Goal: Information Seeking & Learning: Learn about a topic

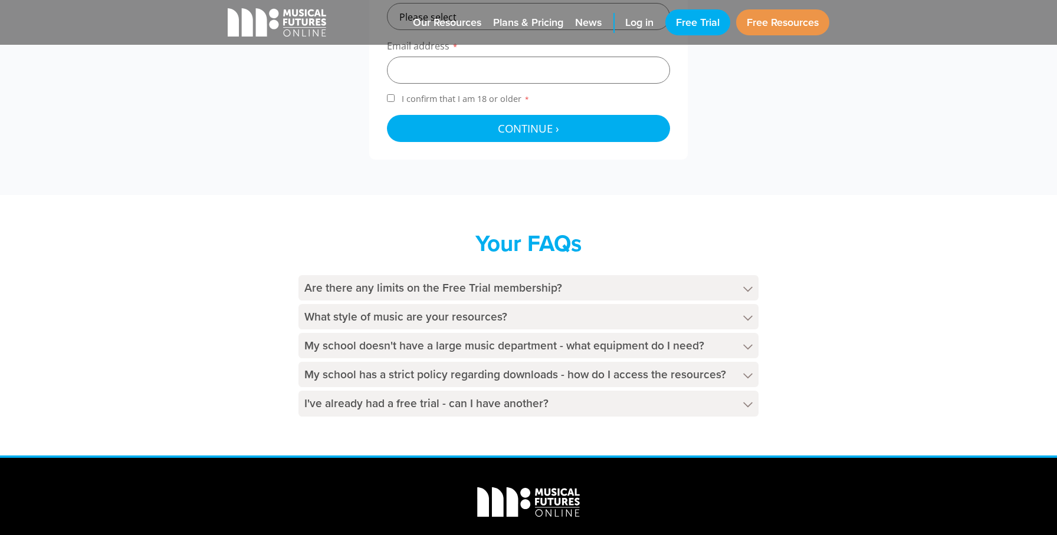
scroll to position [571, 0]
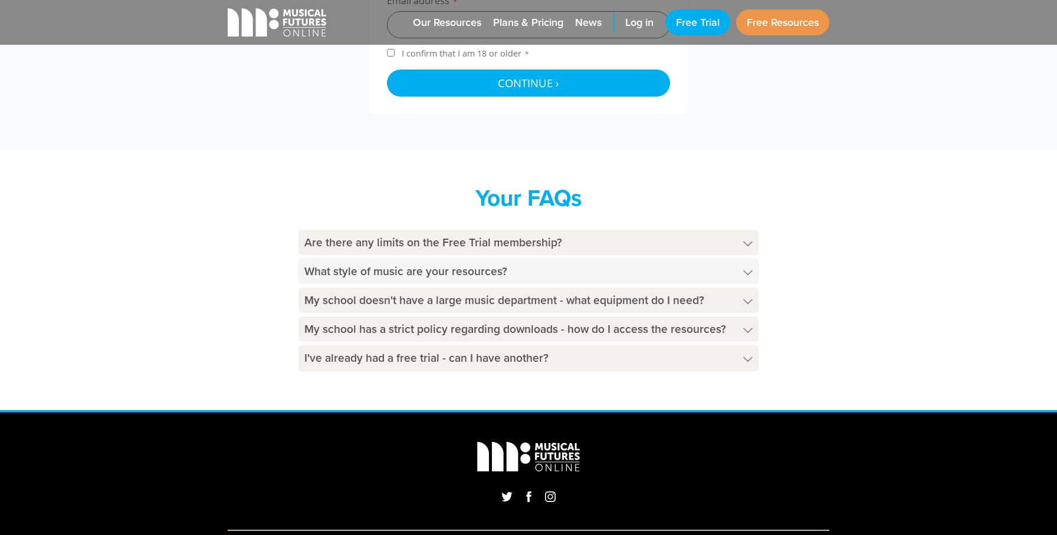
click at [682, 268] on h4 "What style of music are your resources?" at bounding box center [528, 271] width 460 height 25
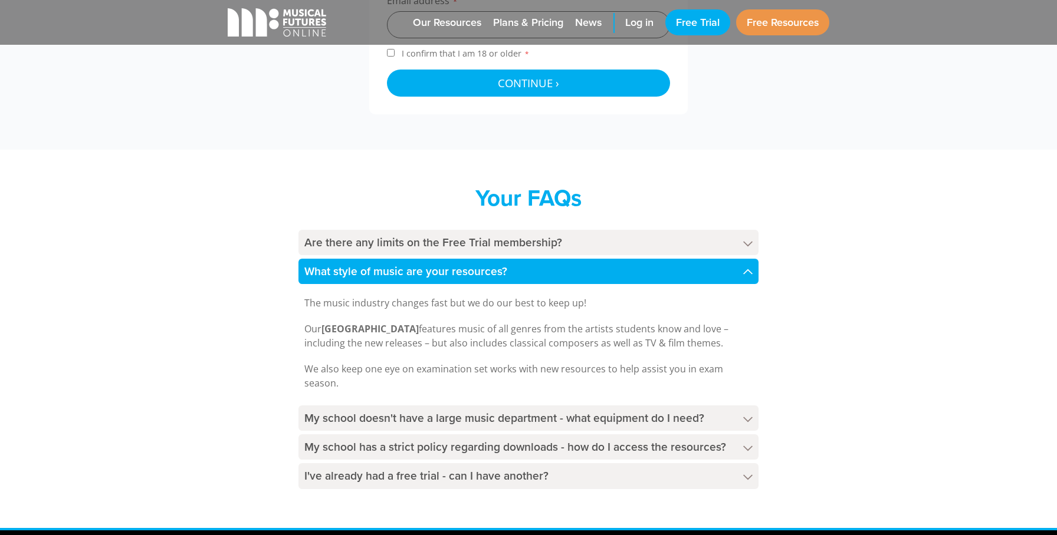
click at [683, 268] on h4 "What style of music are your resources?" at bounding box center [528, 271] width 460 height 25
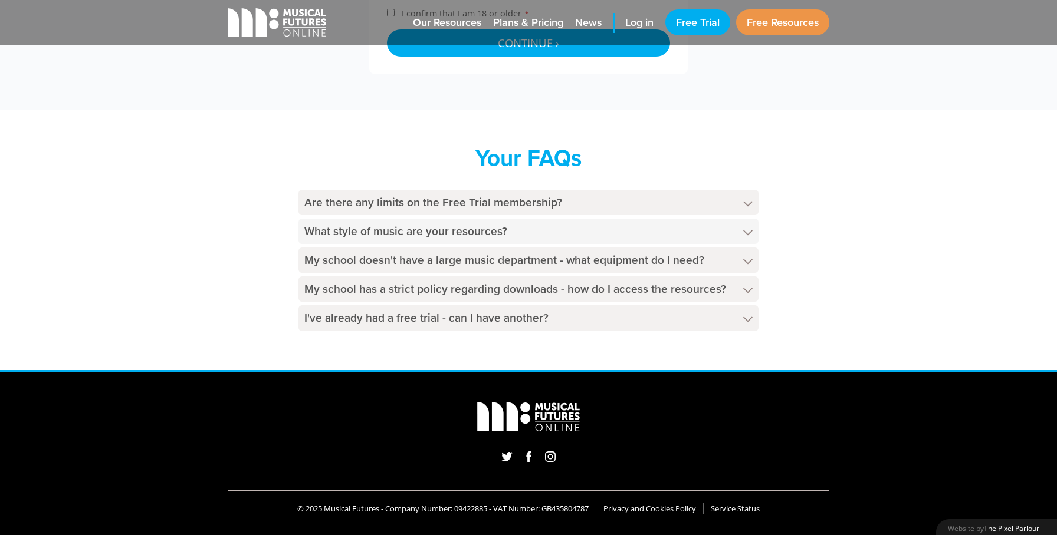
scroll to position [615, 0]
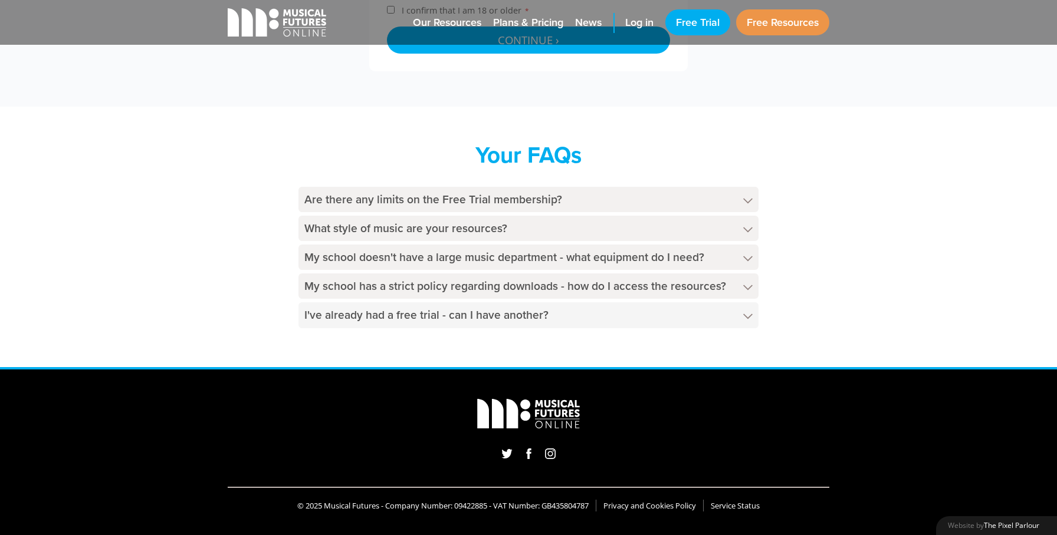
click at [680, 317] on h4 "I've already had a free trial - can I have another?" at bounding box center [528, 314] width 460 height 25
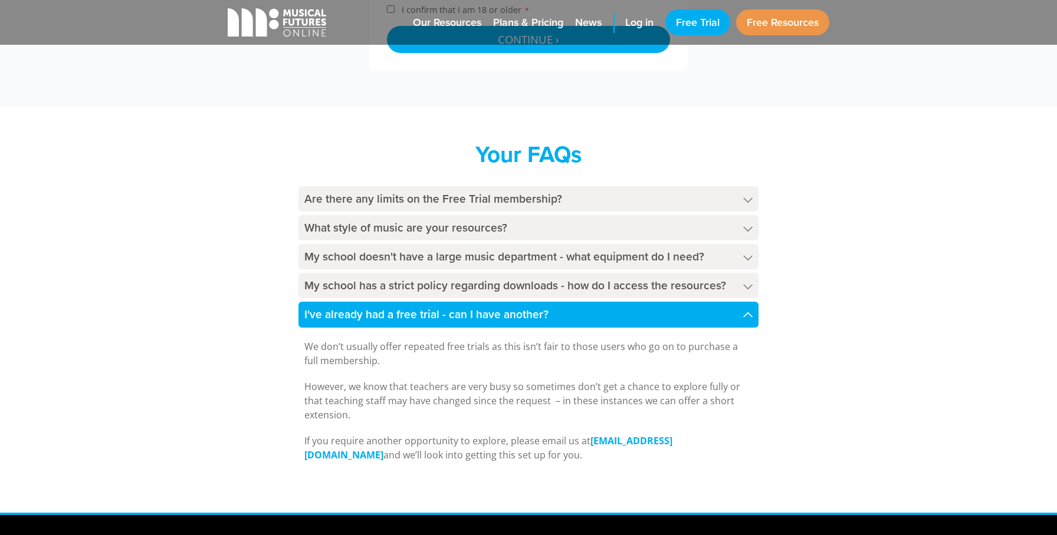
click at [680, 315] on h4 "I've already had a free trial - can I have another?" at bounding box center [528, 314] width 460 height 25
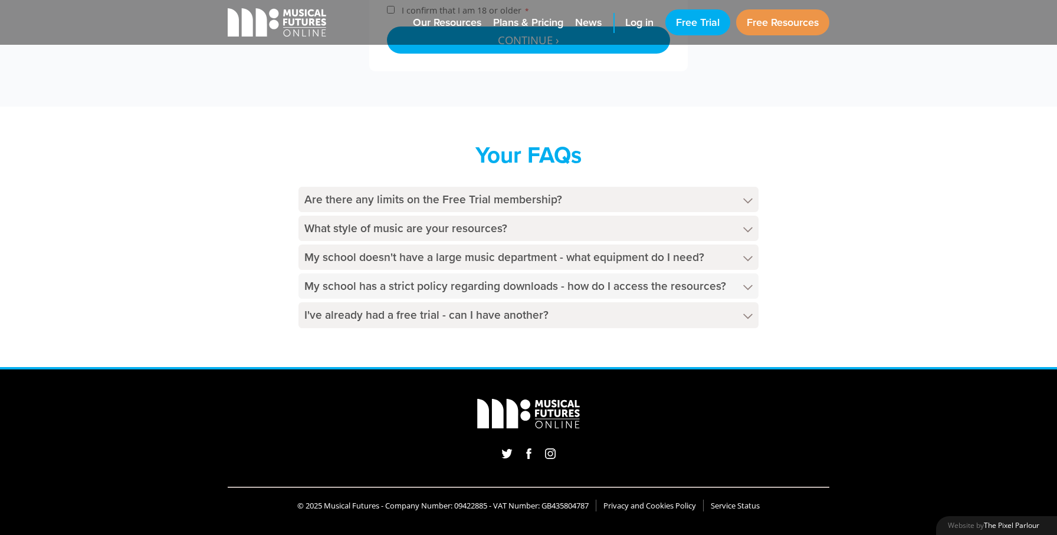
click at [684, 290] on h4 "My school has a strict policy regarding downloads - how do I access the resourc…" at bounding box center [528, 286] width 460 height 25
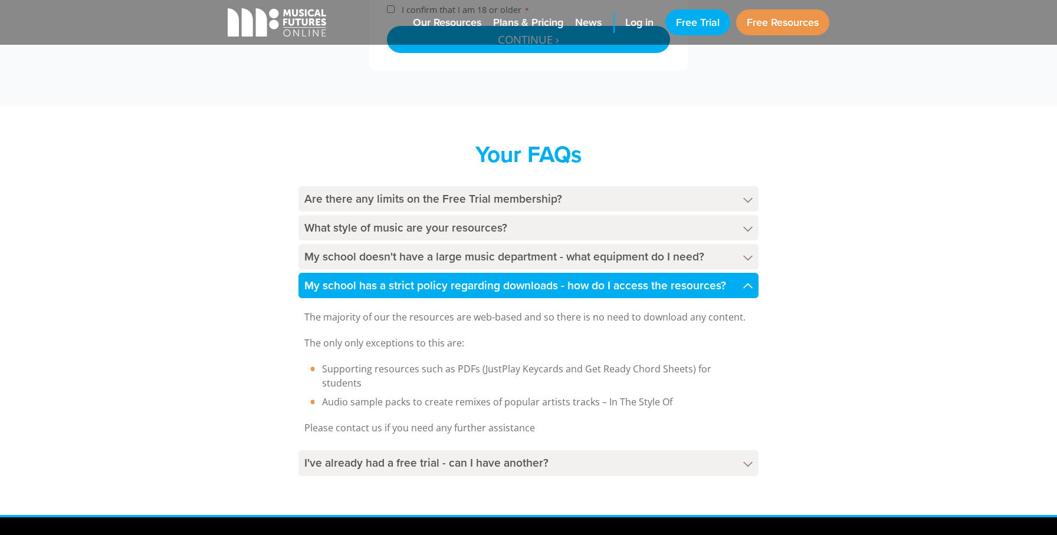
click at [684, 290] on h4 "My school has a strict policy regarding downloads - how do I access the resourc…" at bounding box center [528, 285] width 460 height 25
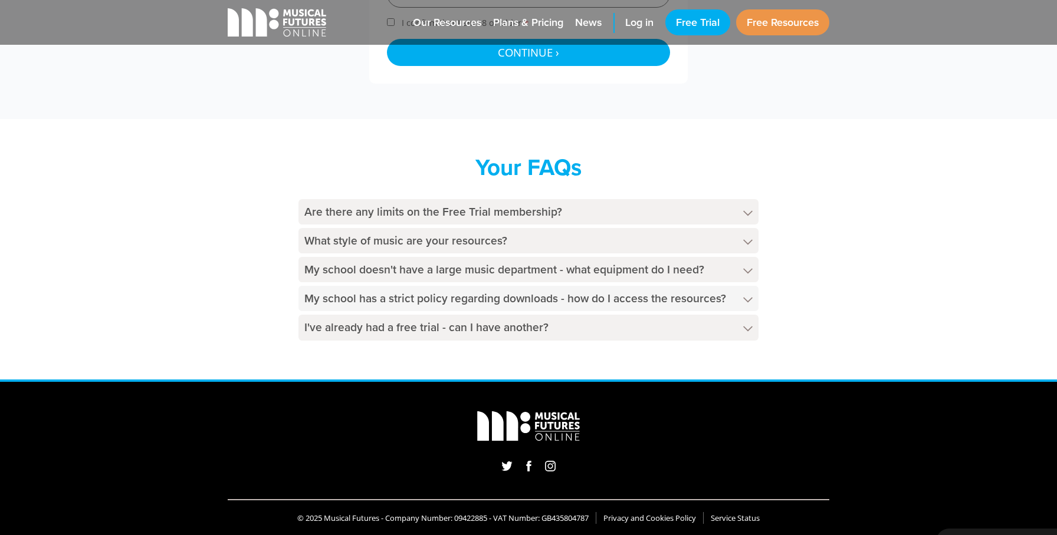
scroll to position [596, 0]
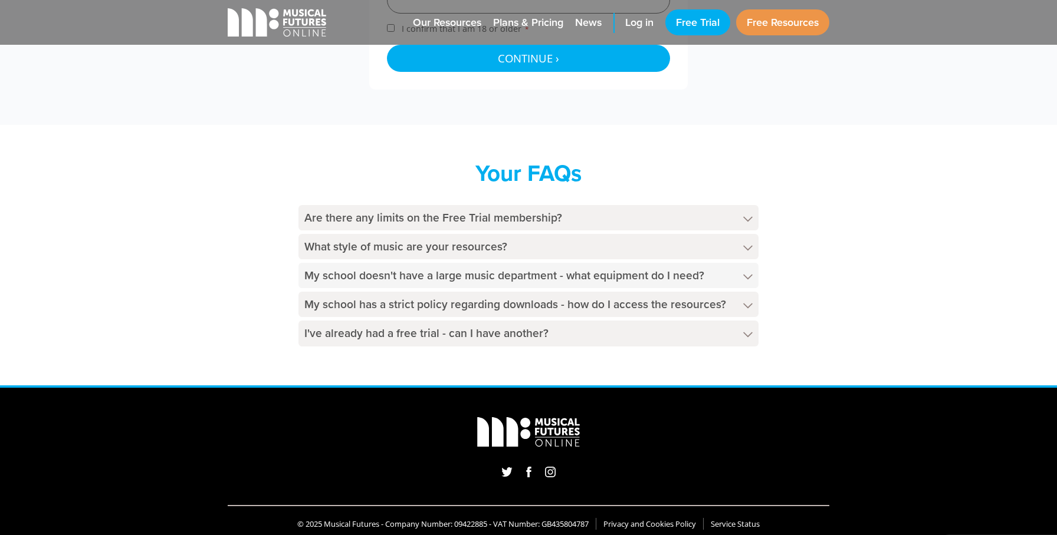
click at [680, 284] on h4 "My school doesn't have a large music department - what equipment do I need?" at bounding box center [528, 275] width 460 height 25
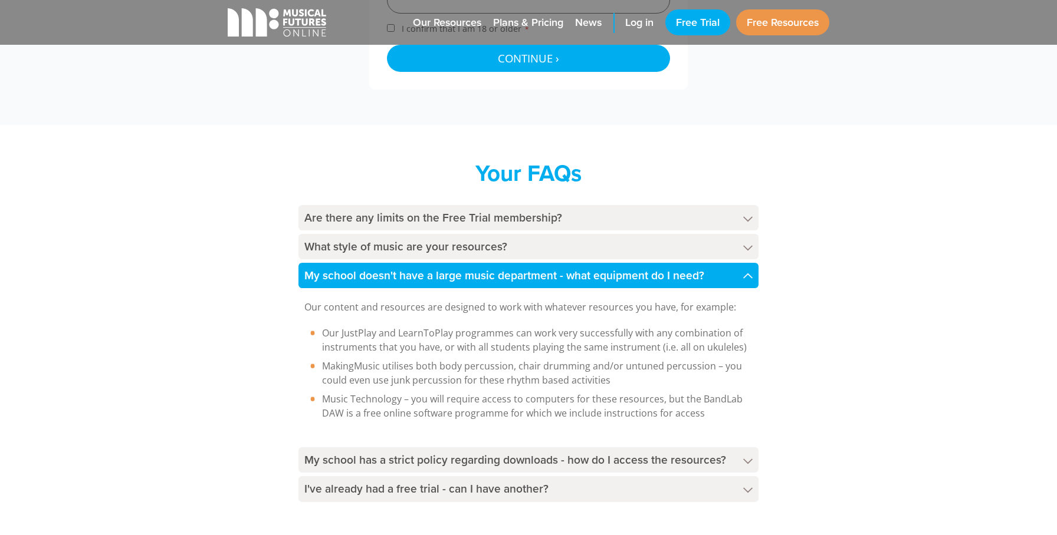
click at [680, 284] on h4 "My school doesn't have a large music department - what equipment do I need?" at bounding box center [528, 275] width 460 height 25
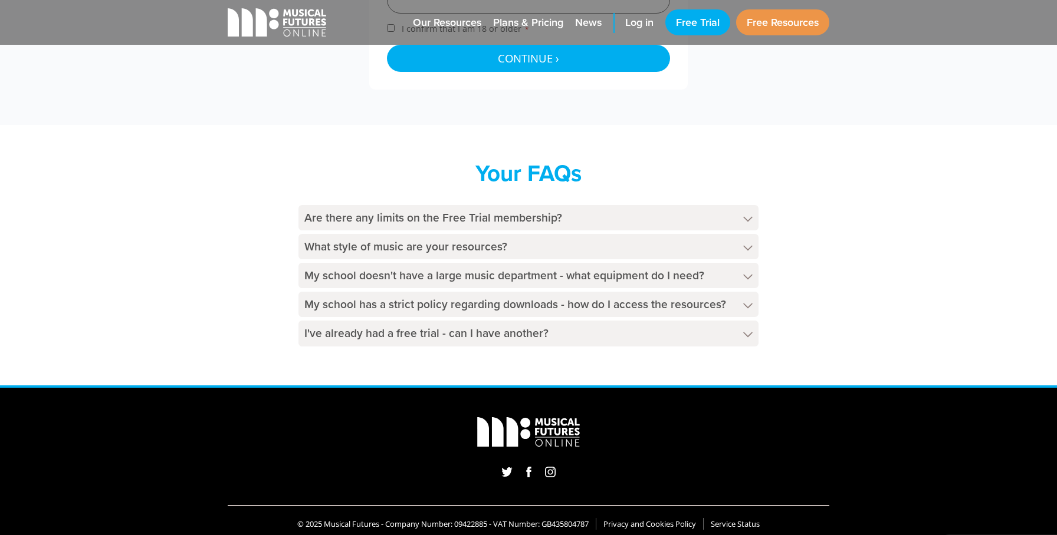
scroll to position [0, 0]
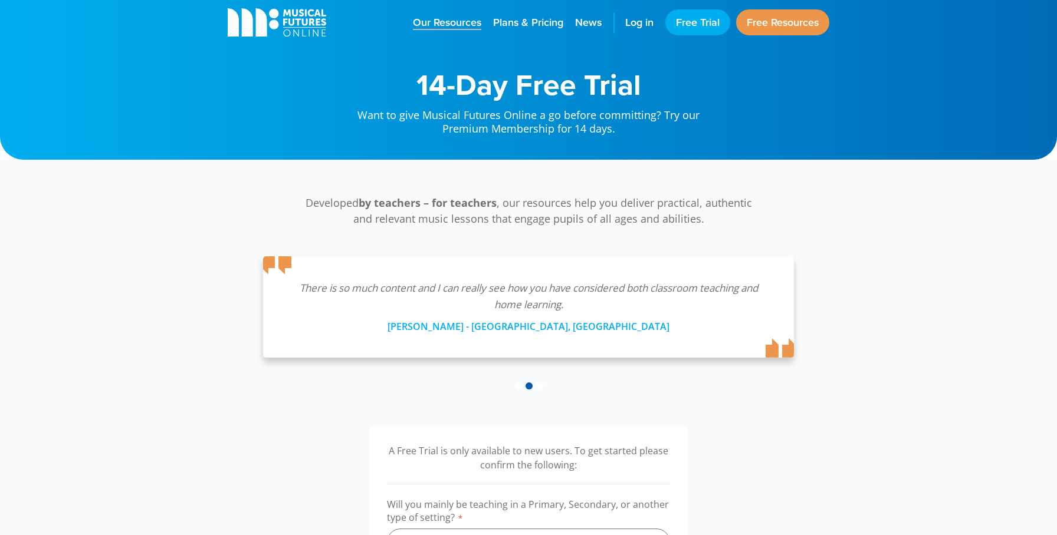
click at [453, 21] on span "Our Resources" at bounding box center [447, 23] width 68 height 14
